Goal: Task Accomplishment & Management: Use online tool/utility

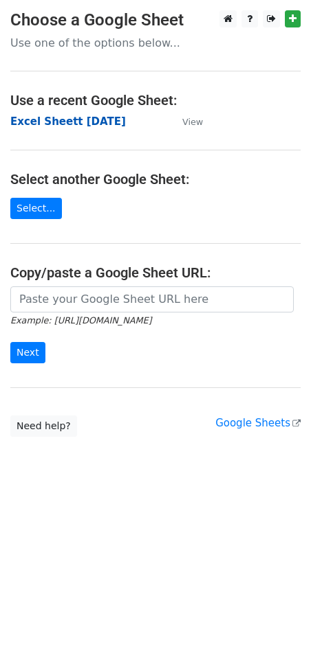
click at [87, 124] on strong "Excel Sheett 6-8-25" at bounding box center [67, 121] width 115 height 12
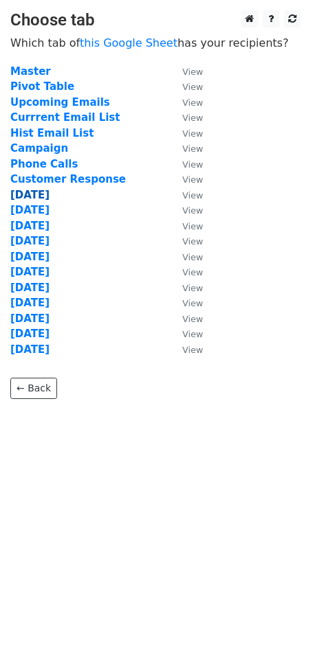
click at [49, 197] on strong "[DATE]" at bounding box center [29, 195] width 39 height 12
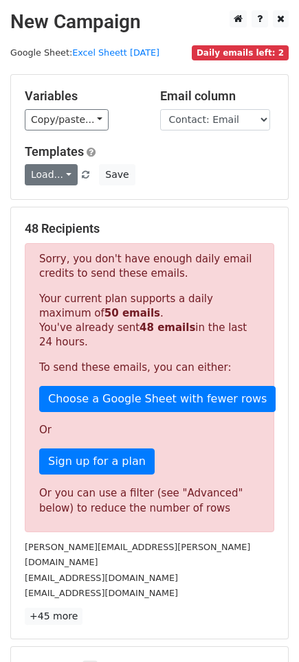
click at [60, 175] on link "Load..." at bounding box center [51, 174] width 53 height 21
click at [65, 172] on link "Load..." at bounding box center [51, 174] width 53 height 21
click at [62, 175] on link "Load..." at bounding box center [51, 174] width 53 height 21
click at [166, 166] on div "Load... No templates saved Save" at bounding box center [149, 174] width 270 height 21
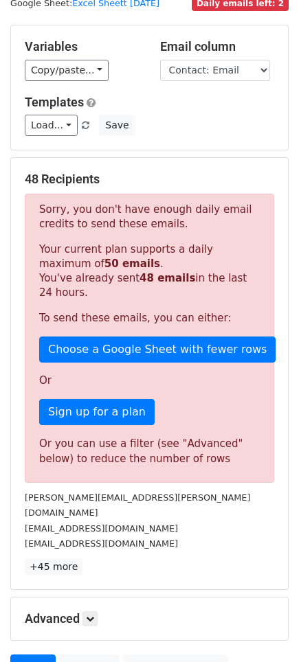
scroll to position [153, 0]
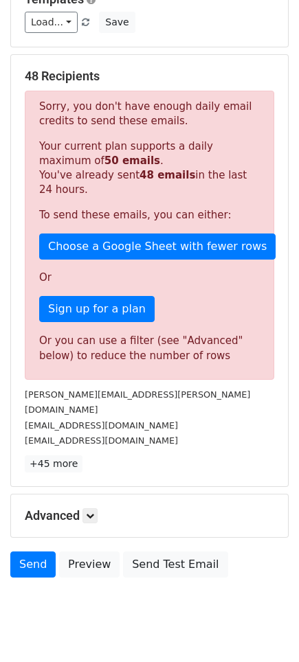
click at [166, 65] on div "48 Recipients Sorry, you don't have enough daily email credits to send these em…" at bounding box center [149, 271] width 277 height 432
click at [153, 456] on p "+45 more" at bounding box center [149, 464] width 249 height 17
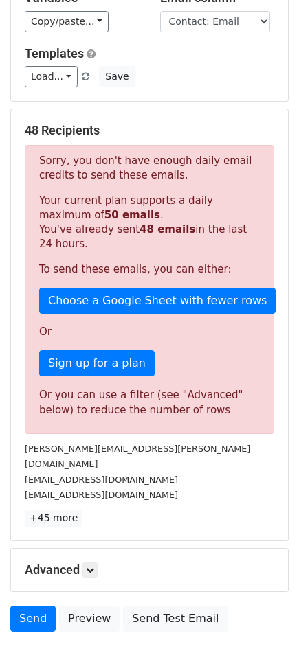
scroll to position [0, 0]
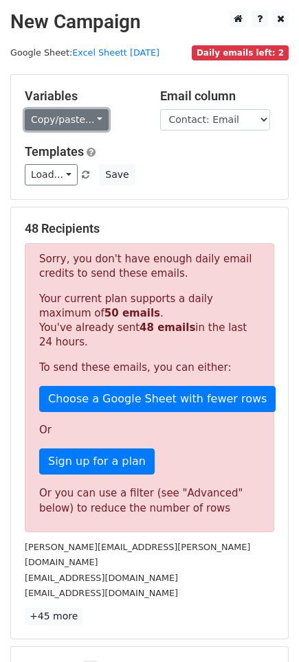
click at [95, 122] on link "Copy/paste..." at bounding box center [67, 119] width 84 height 21
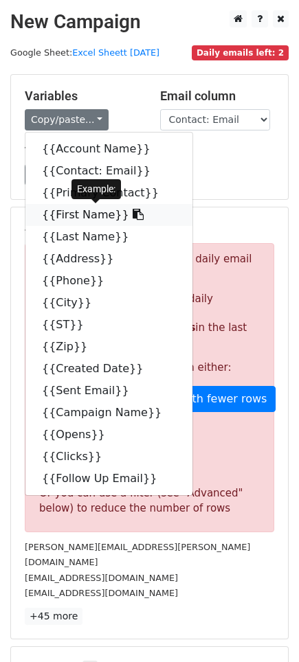
click at [80, 219] on link "{{First Name}}" at bounding box center [108, 215] width 167 height 22
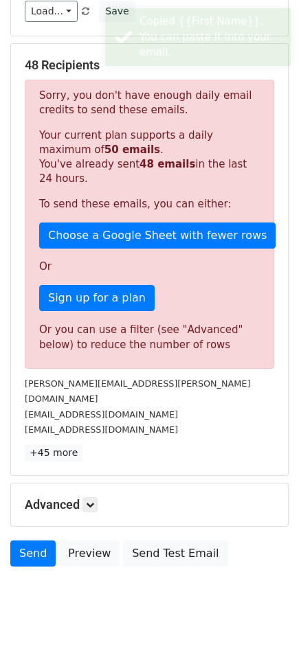
scroll to position [170, 0]
